Goal: Information Seeking & Learning: Learn about a topic

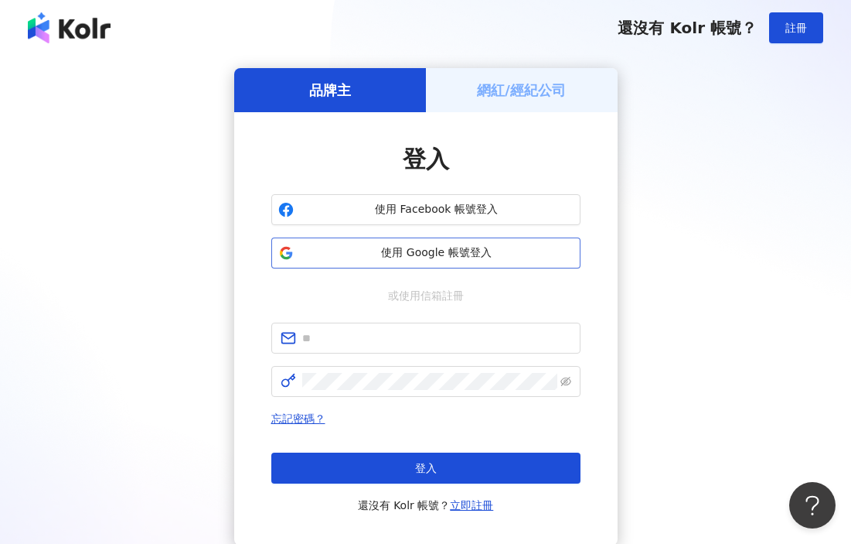
click at [451, 264] on button "使用 Google 帳號登入" at bounding box center [425, 252] width 309 height 31
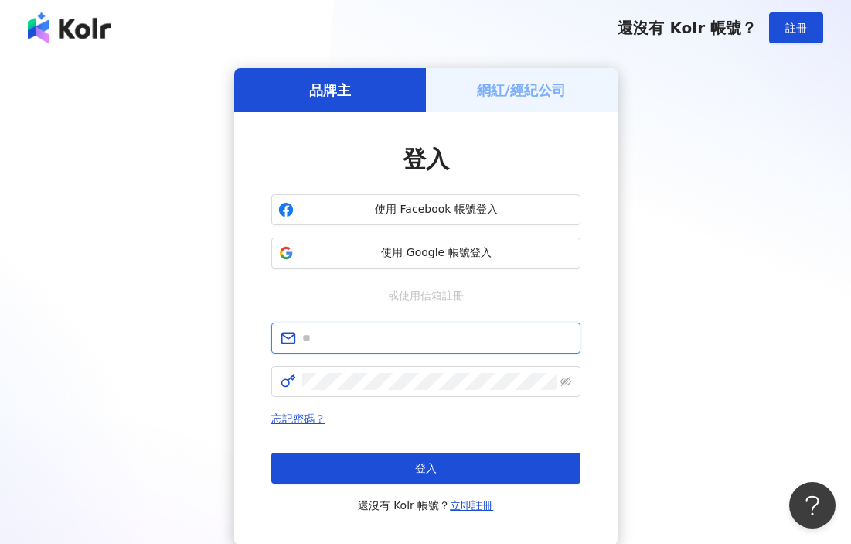
click at [452, 346] on input "text" at bounding box center [436, 337] width 269 height 17
paste input "**********"
type input "**********"
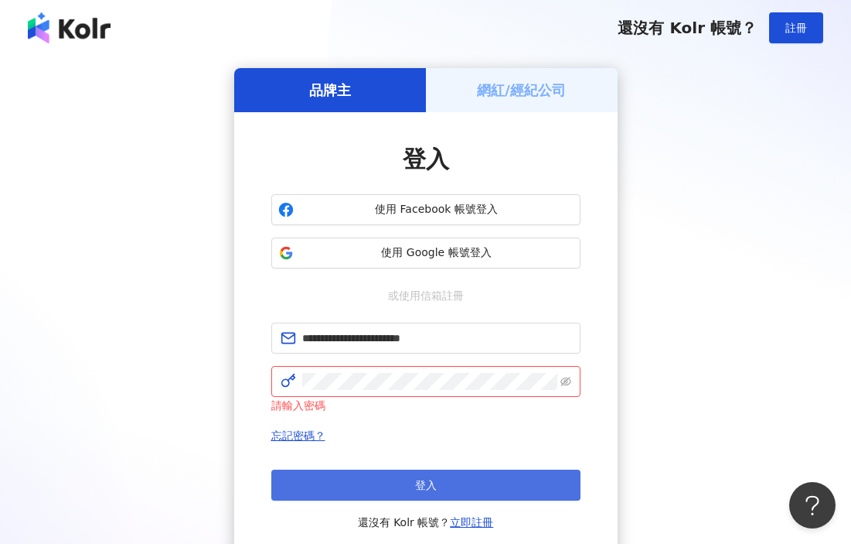
click at [444, 469] on button "登入" at bounding box center [425, 484] width 309 height 31
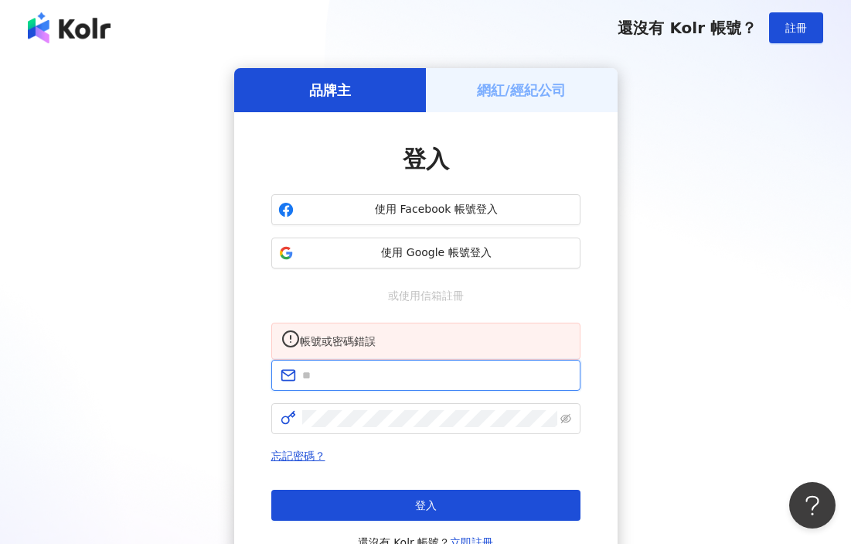
click at [430, 383] on input "text" at bounding box center [436, 374] width 269 height 17
click at [176, 341] on div "品牌主 網紅/經紀公司 登入 使用 Facebook 帳號登入 使用 Google 帳號登入 或使用信箱註冊 帳號或密碼錯誤 忘記密碼？ 登入 還沒有 Kol…" at bounding box center [426, 325] width 814 height 514
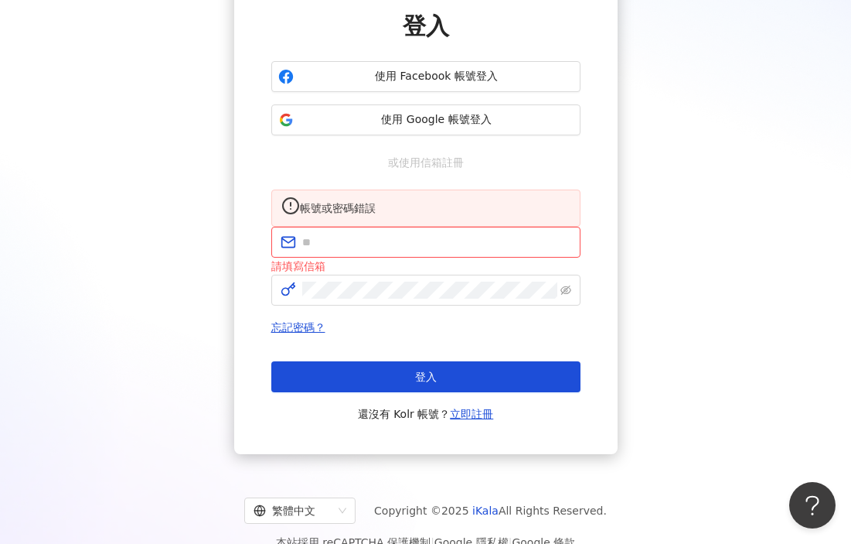
scroll to position [56, 0]
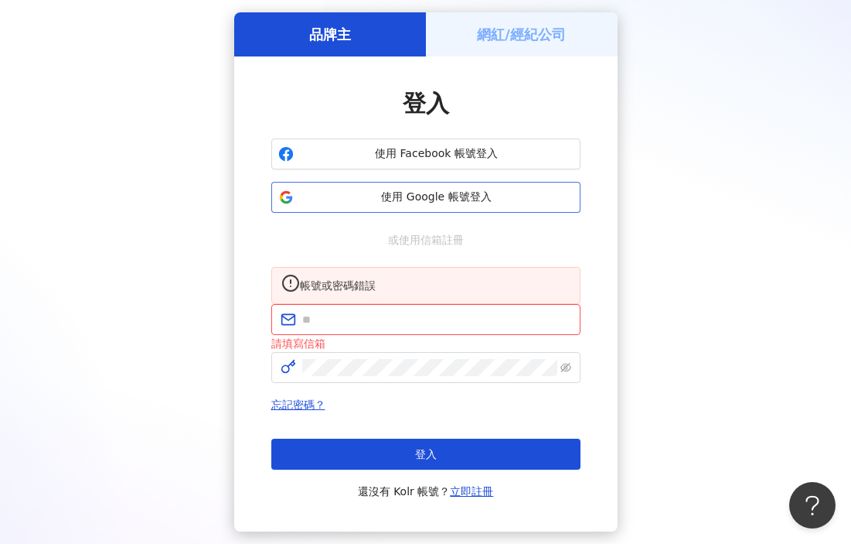
click at [499, 194] on span "使用 Google 帳號登入" at bounding box center [437, 196] width 274 height 15
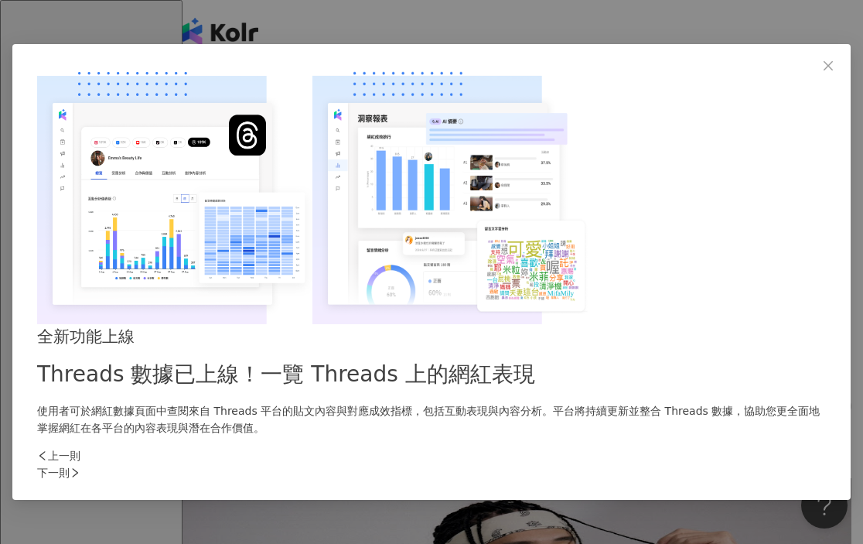
click at [683, 464] on div "下一則" at bounding box center [431, 472] width 789 height 17
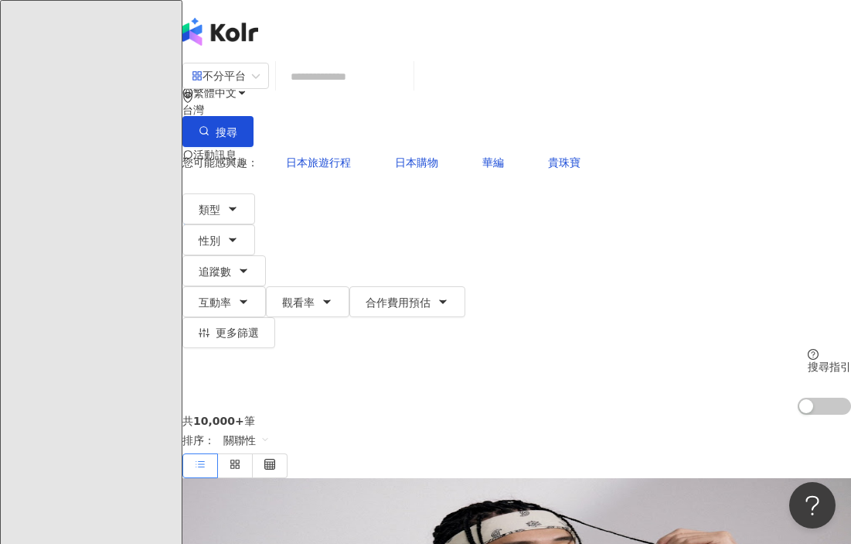
click at [387, 84] on input "search" at bounding box center [344, 76] width 125 height 29
paste input "*********"
type input "*********"
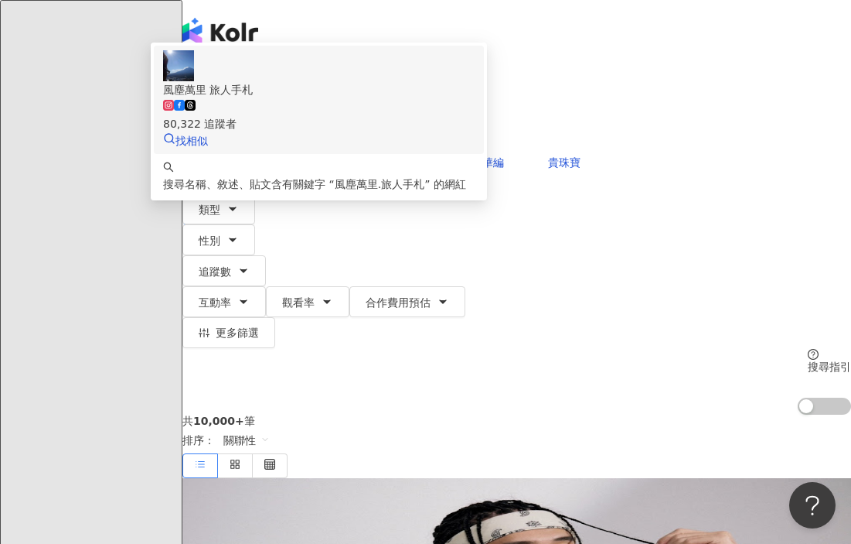
click at [458, 132] on div "80,322 追蹤者" at bounding box center [319, 123] width 312 height 17
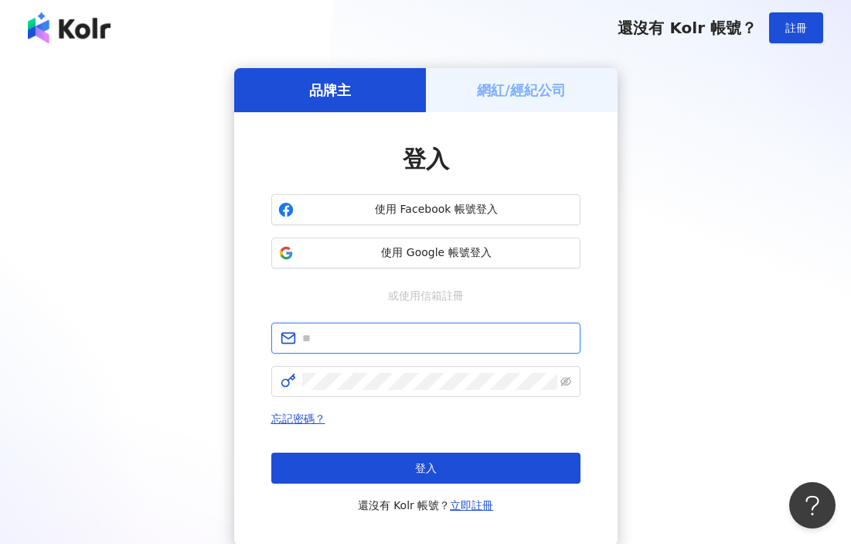
click at [433, 344] on input "text" at bounding box center [436, 337] width 269 height 17
paste input "**********"
type input "**********"
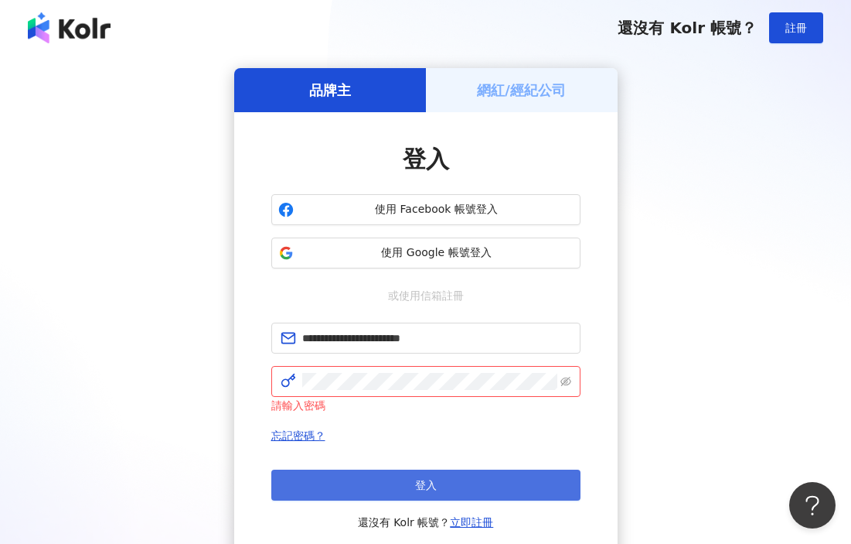
click at [383, 475] on button "登入" at bounding box center [425, 484] width 309 height 31
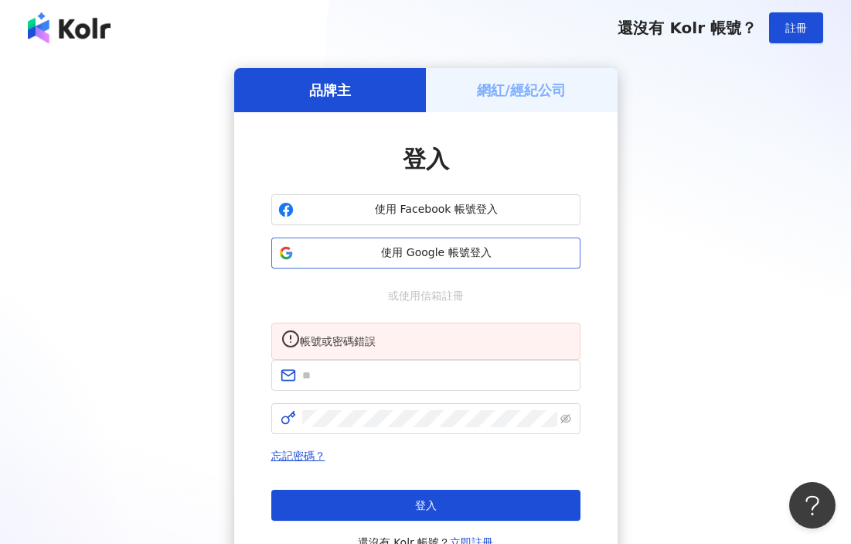
click at [487, 254] on span "使用 Google 帳號登入" at bounding box center [437, 252] width 274 height 15
click at [653, 210] on div "品牌主 網紅/經紀公司 登入 使用 Facebook 帳號登入 使用 Google 帳號登入 或使用信箱註冊 帳號或密碼錯誤 忘記密碼？ 登入 還沒有 Kol…" at bounding box center [426, 325] width 814 height 514
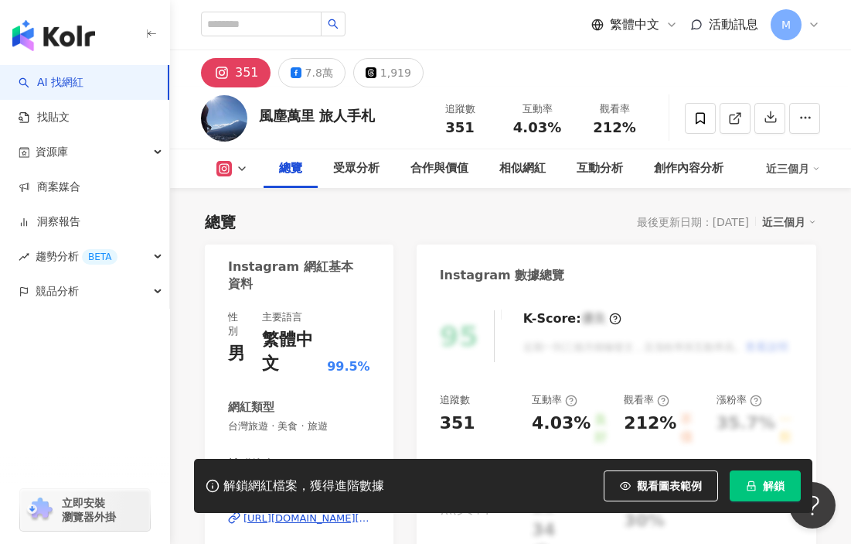
scroll to position [661, 0]
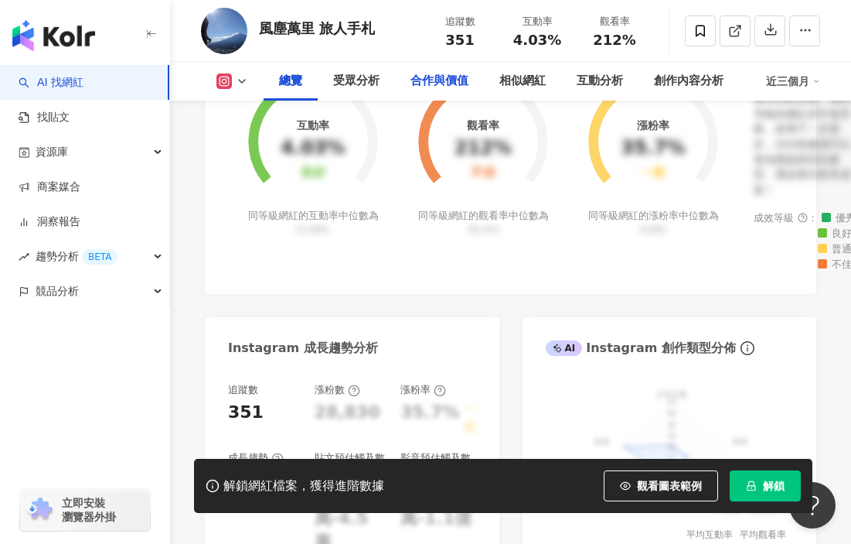
click at [454, 89] on div "合作與價值" at bounding box center [440, 81] width 58 height 19
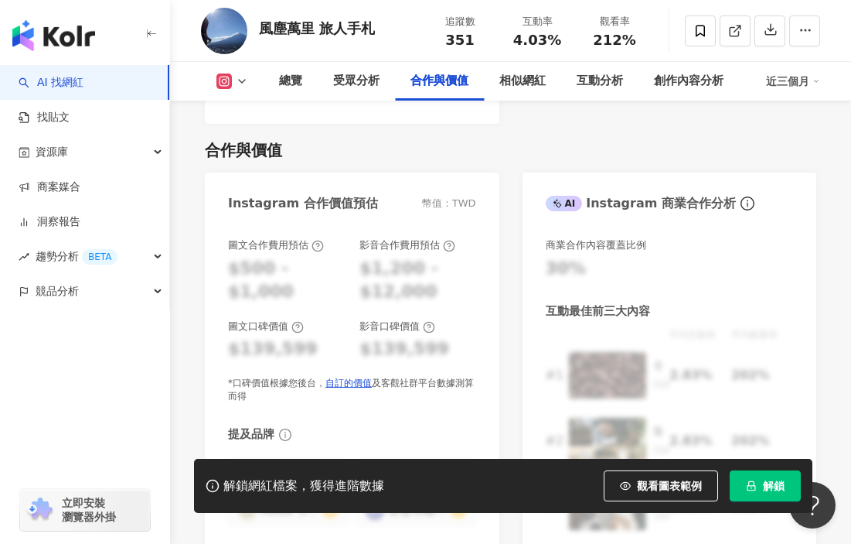
click at [759, 482] on button "解鎖" at bounding box center [765, 485] width 71 height 31
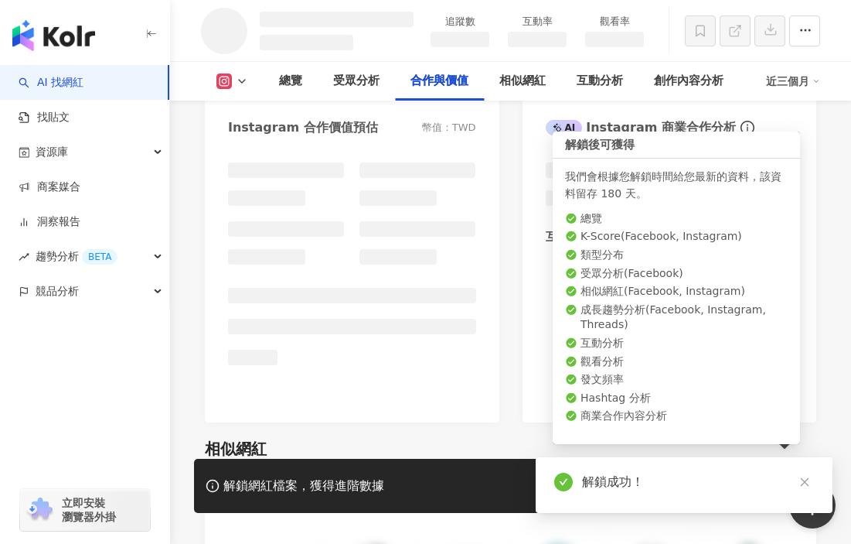
scroll to position [1789, 0]
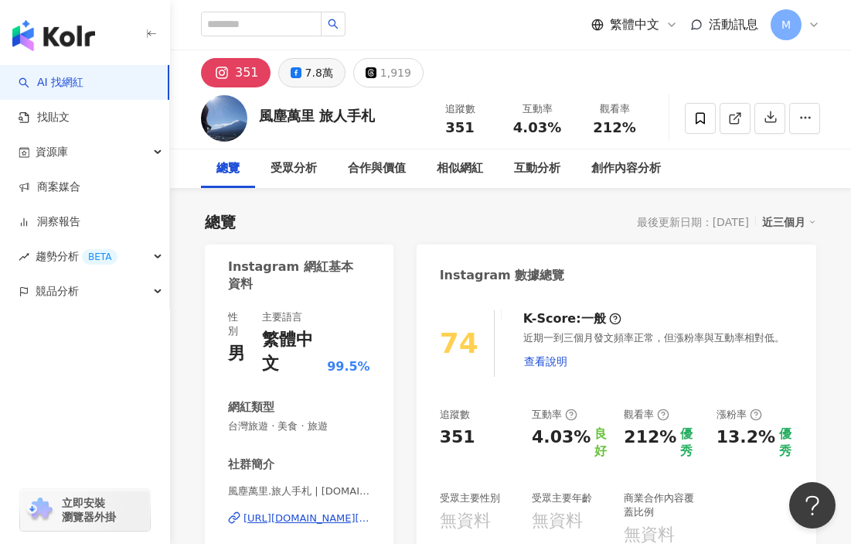
click at [306, 83] on div "7.8萬" at bounding box center [319, 73] width 28 height 22
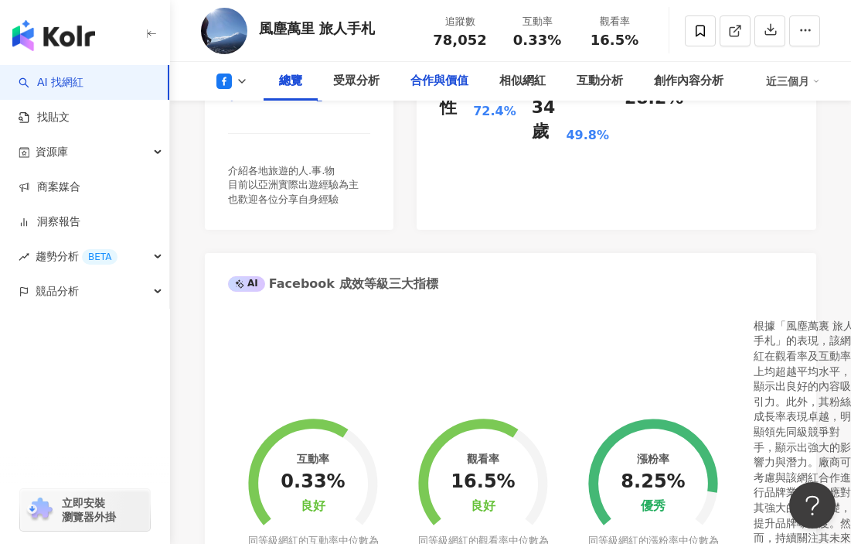
scroll to position [424, 0]
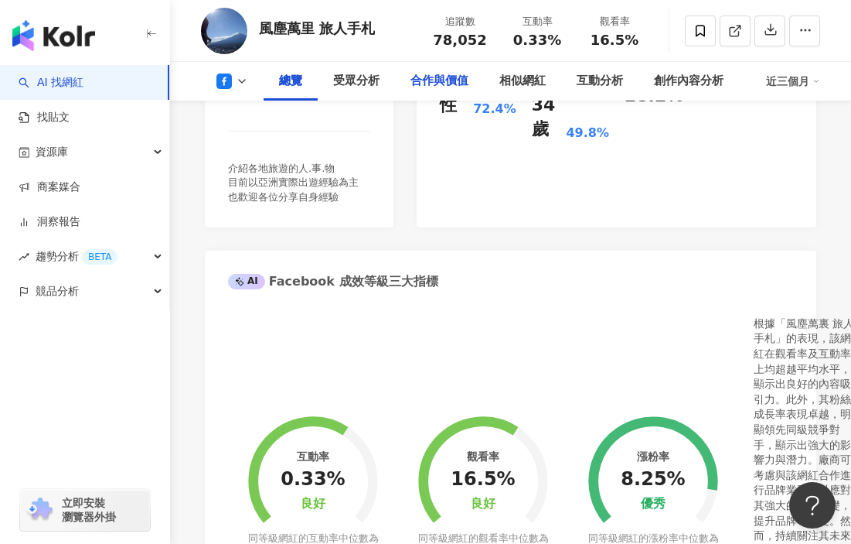
click at [453, 89] on div "合作與價值" at bounding box center [440, 81] width 58 height 19
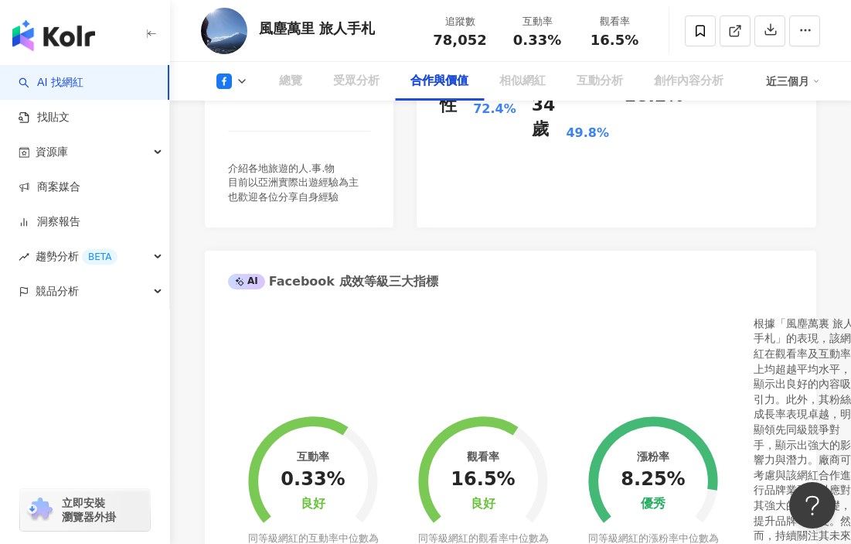
scroll to position [1906, 0]
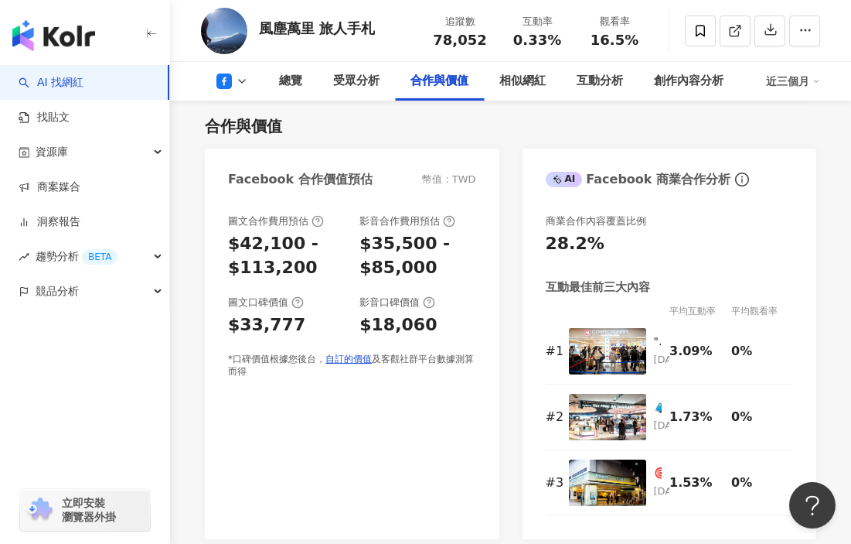
click at [249, 86] on button at bounding box center [232, 80] width 63 height 15
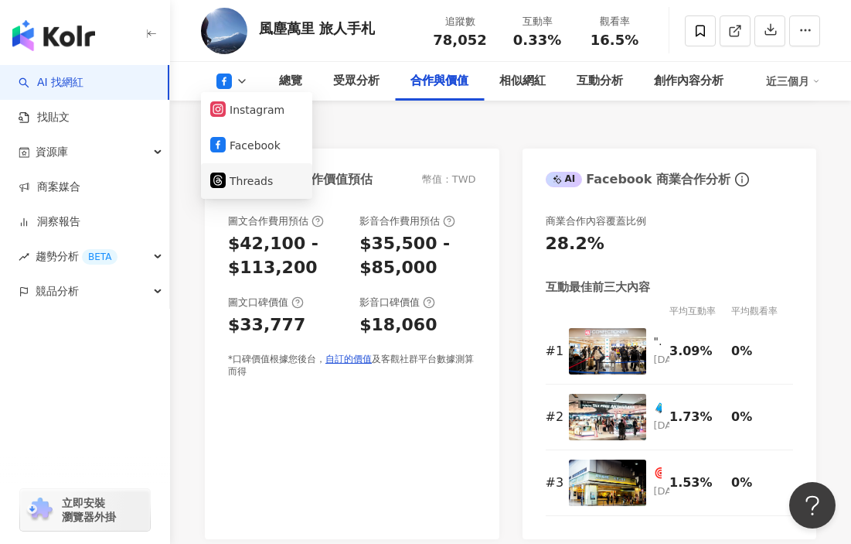
click at [271, 175] on button "Threads" at bounding box center [256, 181] width 93 height 22
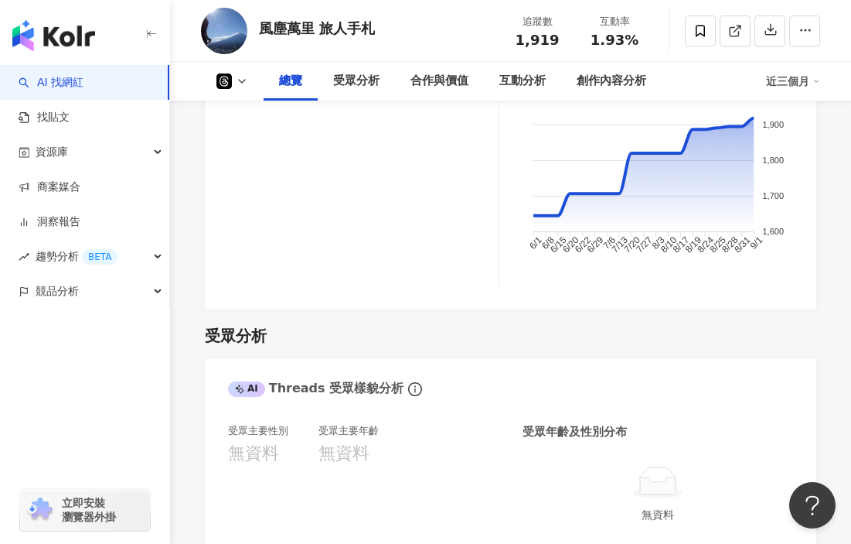
scroll to position [832, 0]
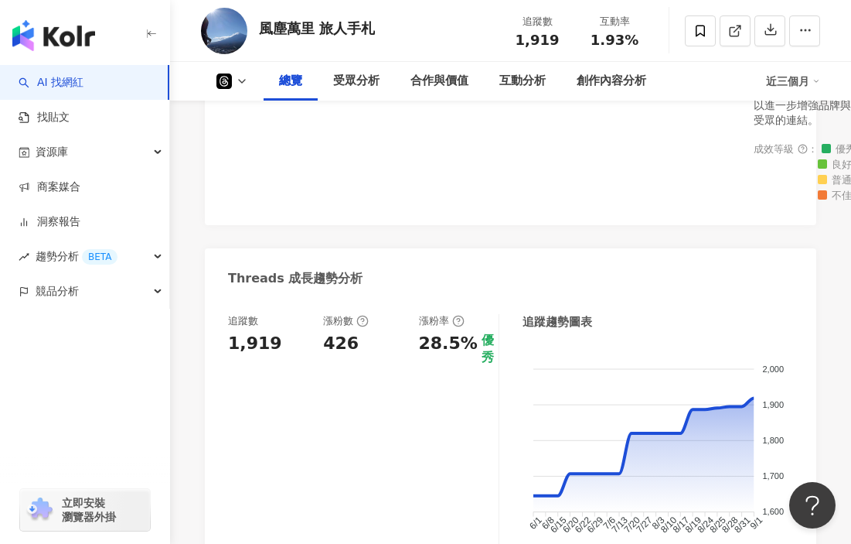
click at [253, 79] on button at bounding box center [232, 80] width 63 height 15
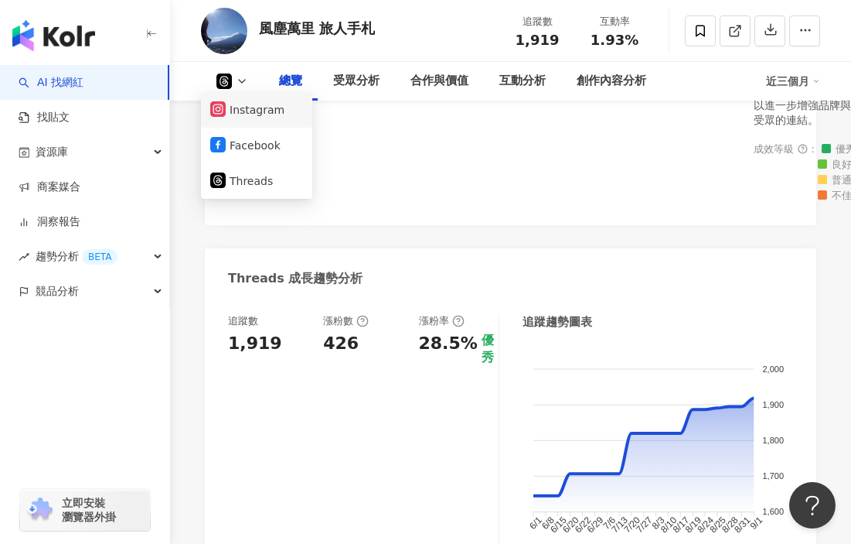
click at [281, 117] on button "Instagram" at bounding box center [256, 110] width 93 height 22
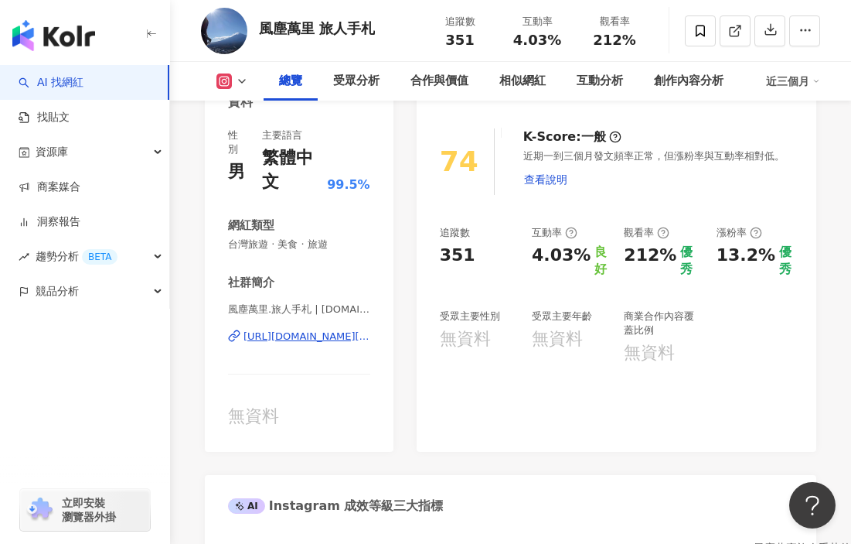
scroll to position [291, 0]
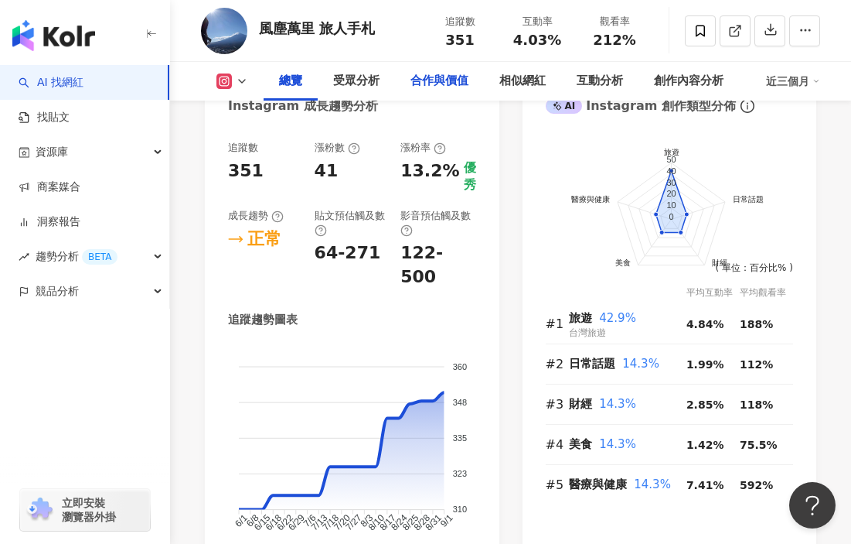
click at [448, 88] on div "合作與價值" at bounding box center [440, 81] width 58 height 19
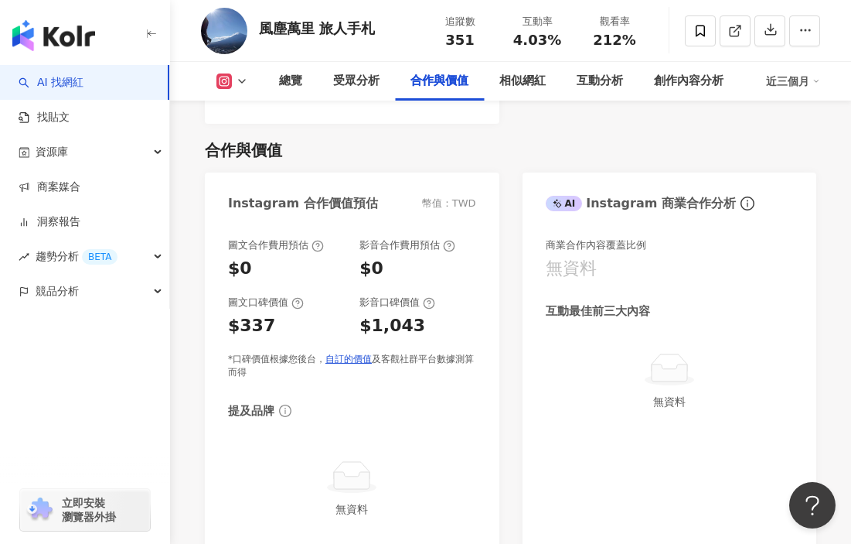
click at [84, 90] on link "AI 找網紅" at bounding box center [51, 82] width 65 height 15
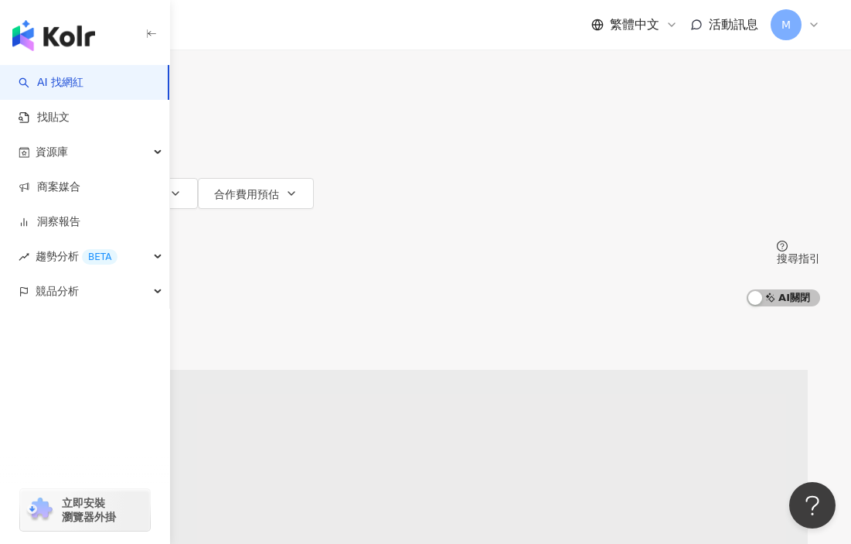
click at [256, 29] on input "search" at bounding box center [193, 14] width 125 height 29
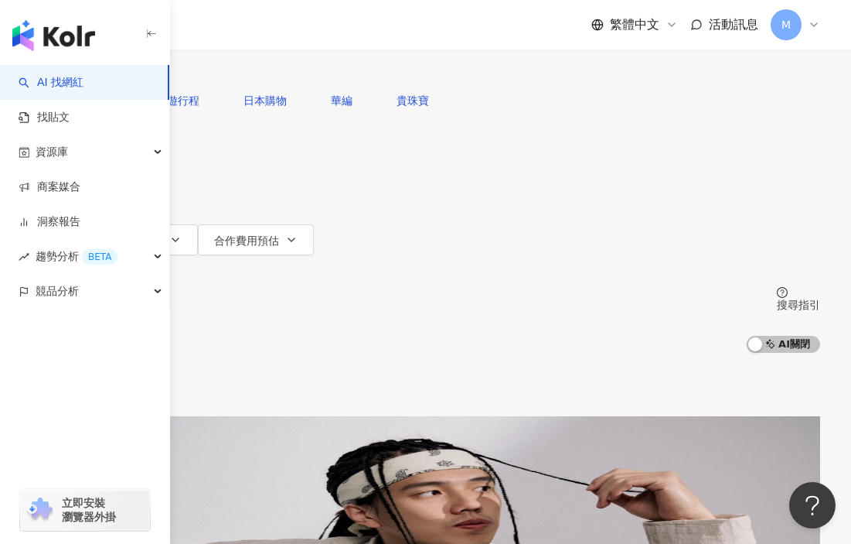
click at [256, 29] on input "search" at bounding box center [193, 14] width 125 height 29
paste input "*****"
type input "*****"
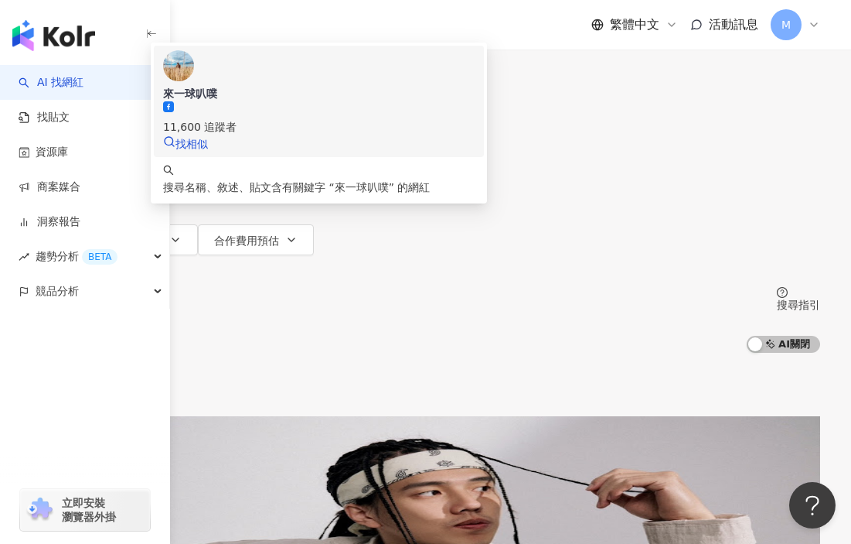
click at [434, 135] on div "11,600 追蹤者" at bounding box center [319, 126] width 312 height 17
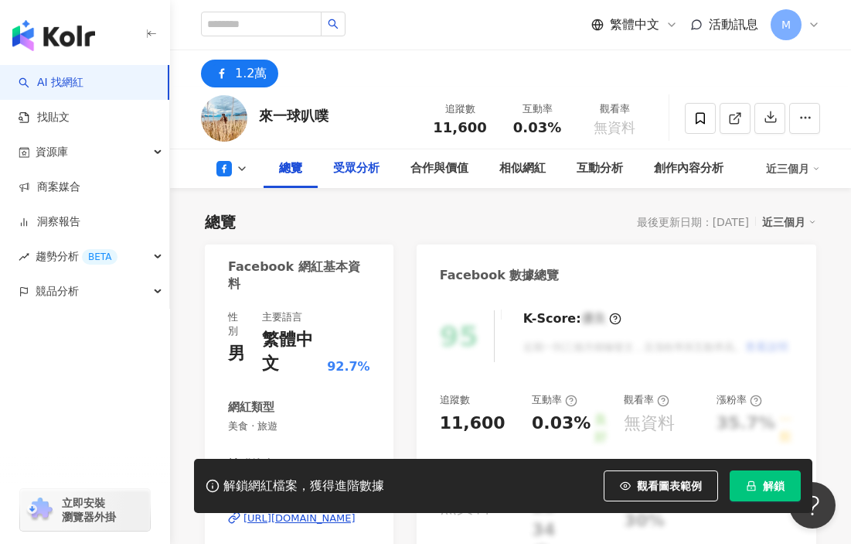
scroll to position [288, 0]
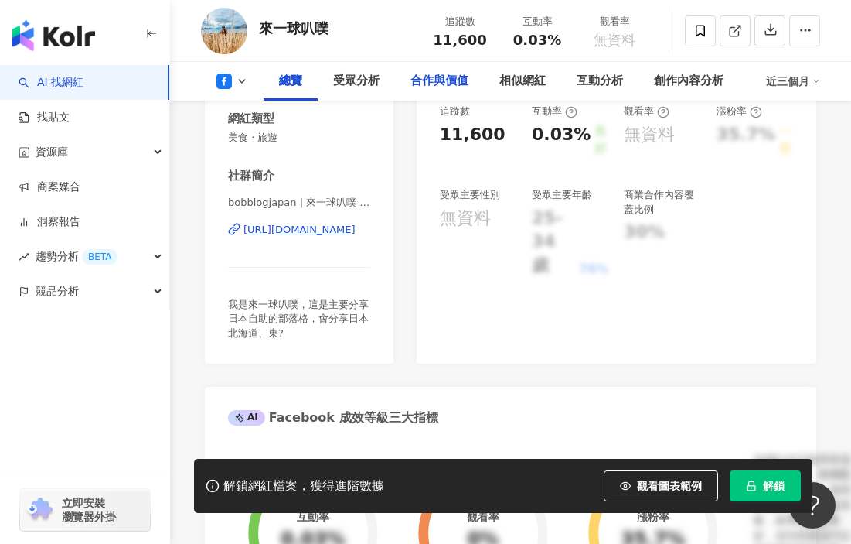
click at [470, 84] on div "合作與價值" at bounding box center [439, 81] width 89 height 39
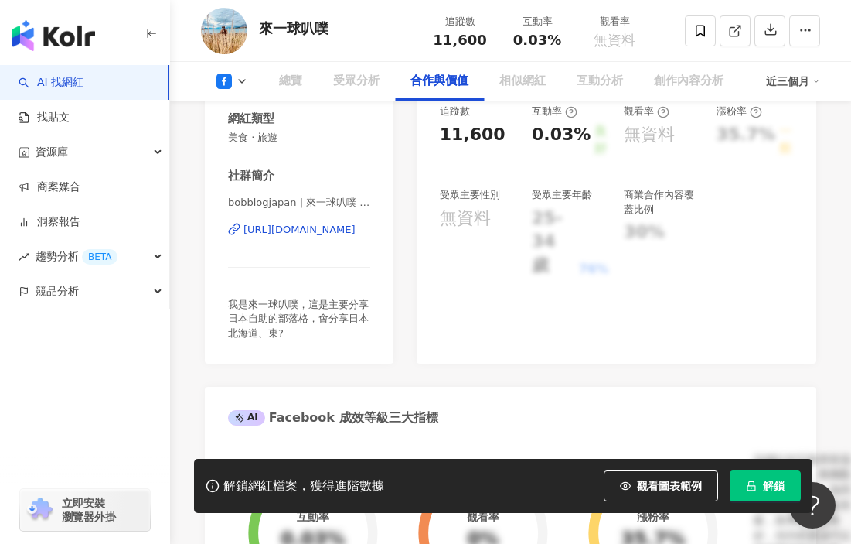
click at [765, 487] on span "解鎖" at bounding box center [774, 485] width 22 height 12
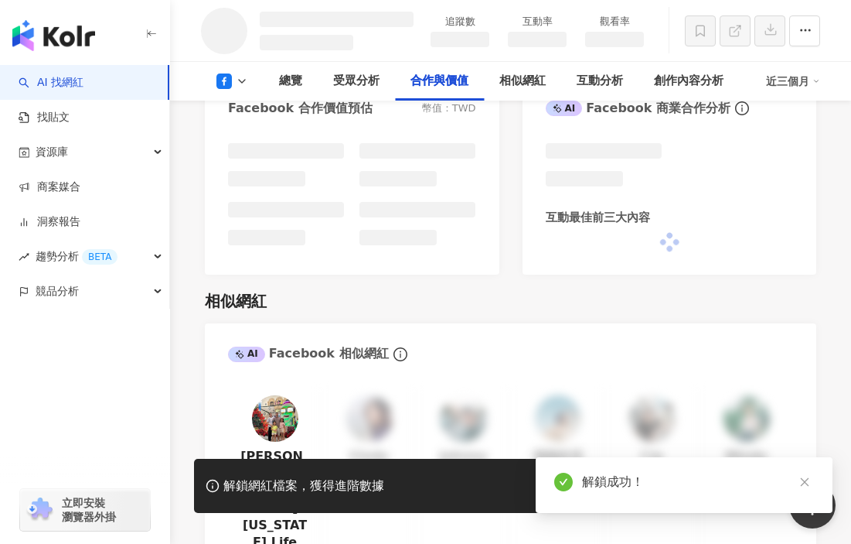
scroll to position [1508, 0]
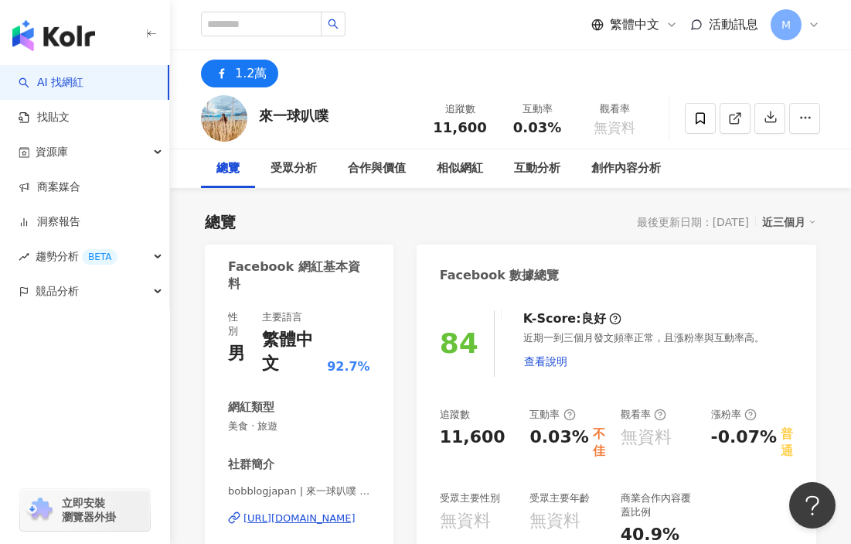
click at [248, 74] on div "1.2萬" at bounding box center [251, 74] width 32 height 22
click at [241, 78] on div "1.2萬" at bounding box center [251, 74] width 32 height 22
click at [240, 71] on div "1.2萬" at bounding box center [251, 74] width 32 height 22
click at [261, 29] on input "search" at bounding box center [261, 24] width 121 height 25
paste input "**********"
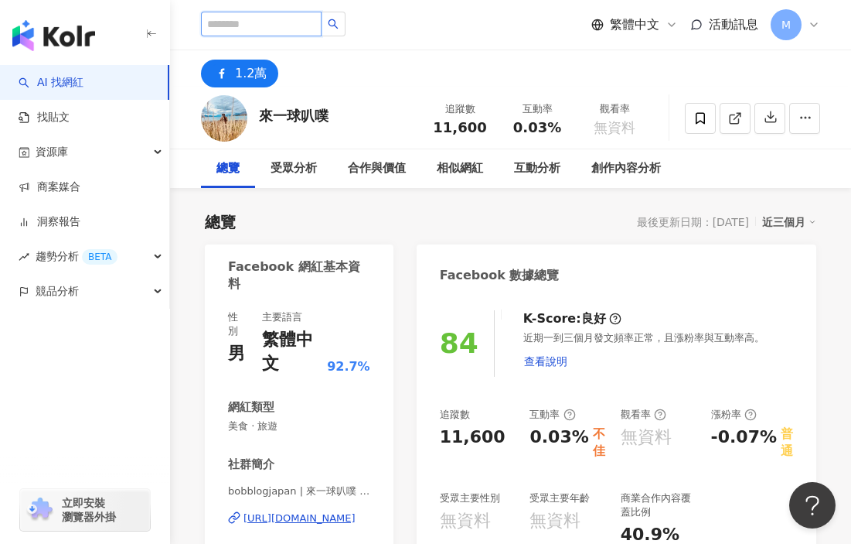
type input "**********"
